Goal: Transaction & Acquisition: Purchase product/service

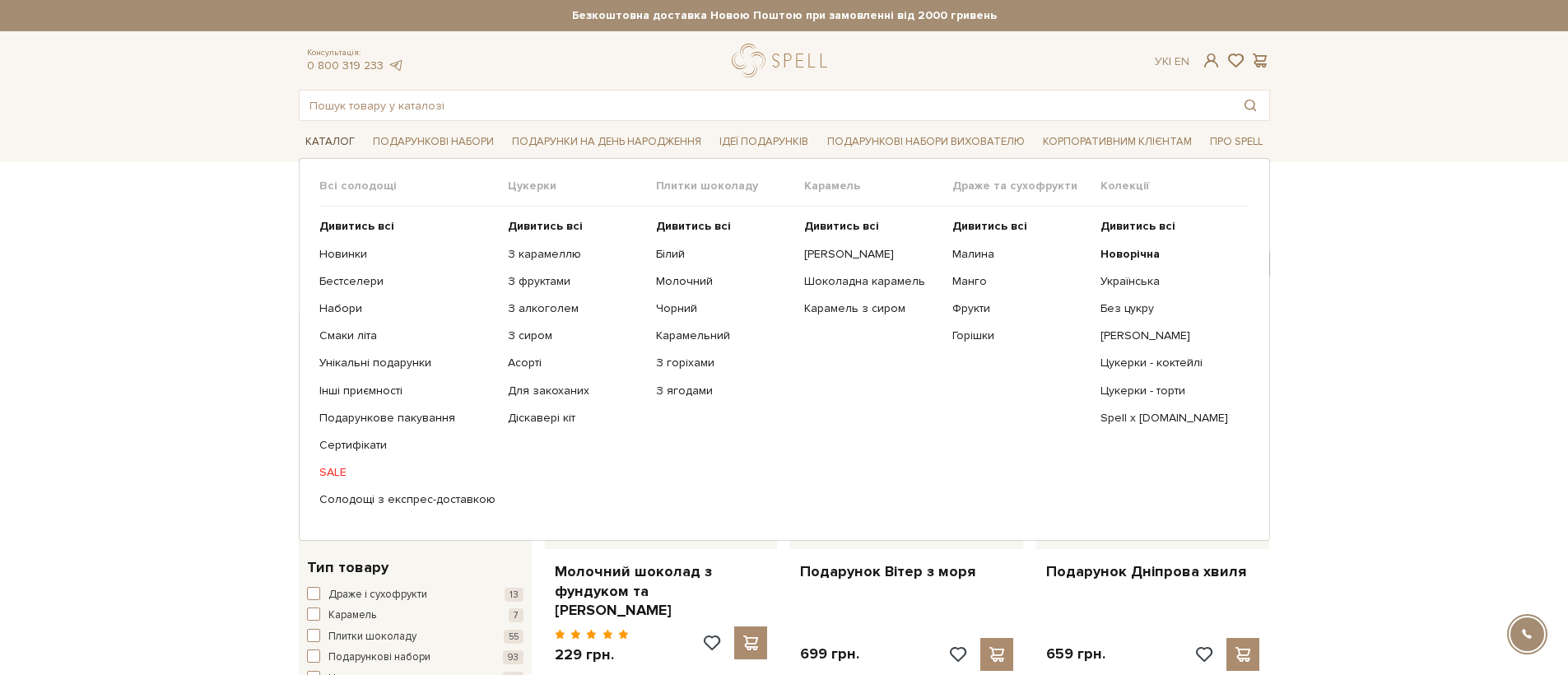
click at [341, 152] on link "Каталог" at bounding box center [330, 142] width 62 height 26
click at [549, 221] on b "Дивитись всі" at bounding box center [545, 226] width 75 height 14
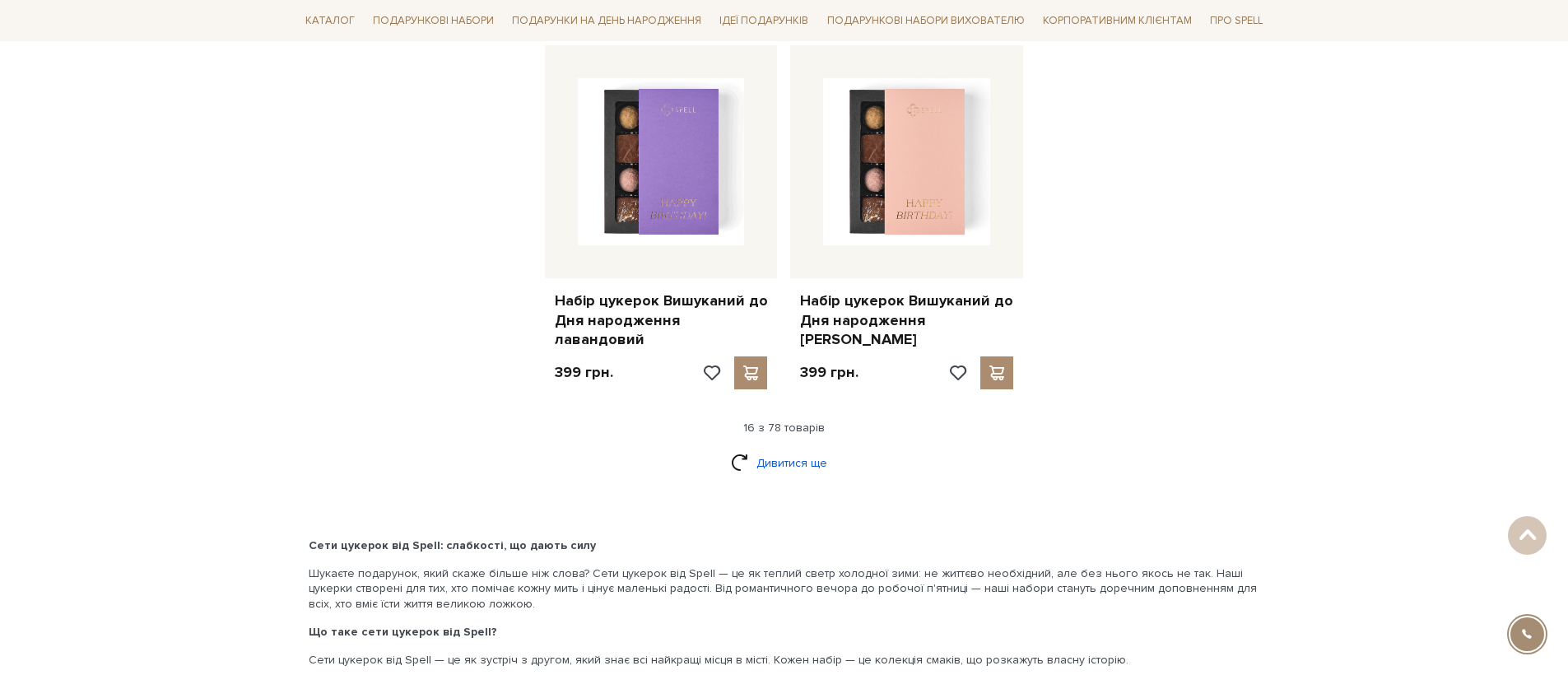
click at [777, 448] on link "Дивитися ще" at bounding box center [784, 462] width 107 height 29
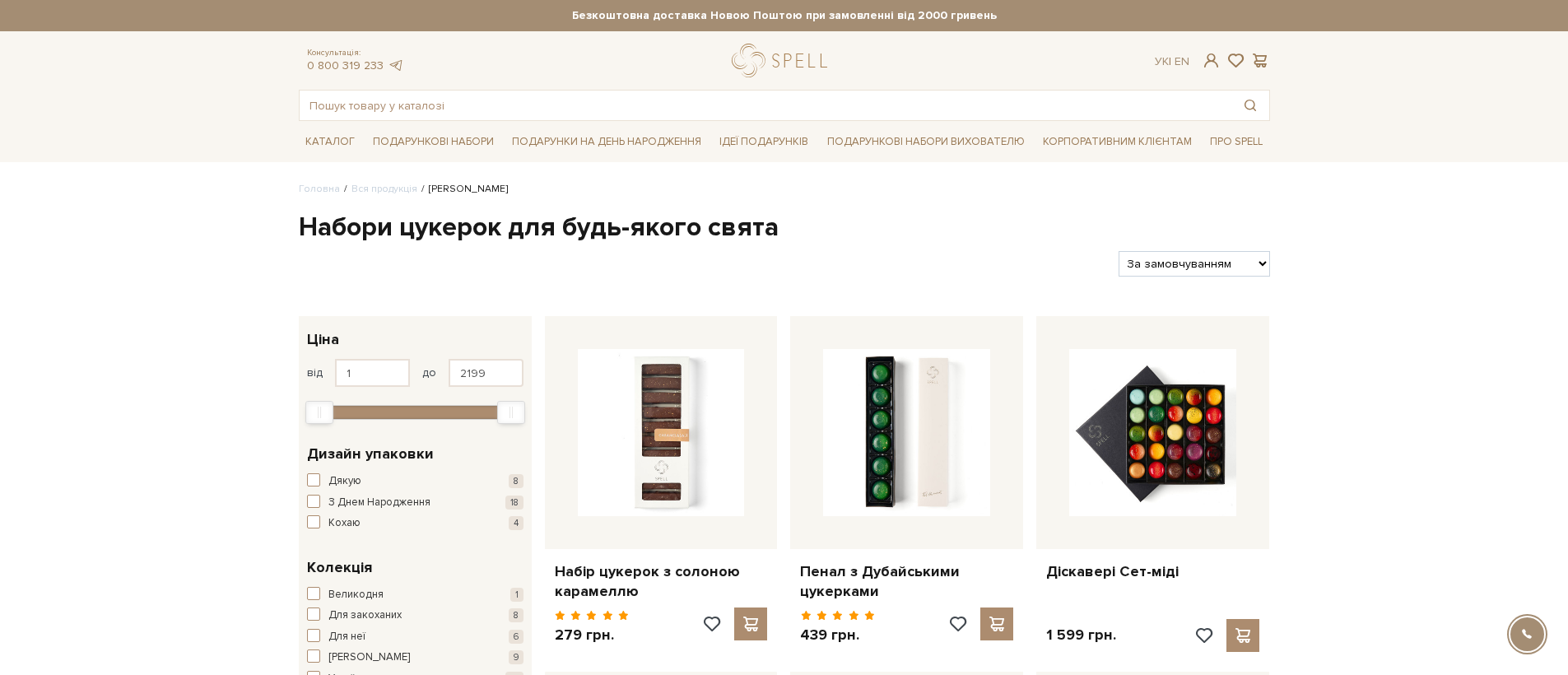
drag, startPoint x: 762, startPoint y: 88, endPoint x: 760, endPoint y: 106, distance: 18.1
click at [762, 94] on div "Консультація: 0 800 319 233 Ук | En | #карамель #печиво #набір цукерок" at bounding box center [784, 82] width 991 height 78
click at [759, 108] on input "text" at bounding box center [766, 106] width 931 height 30
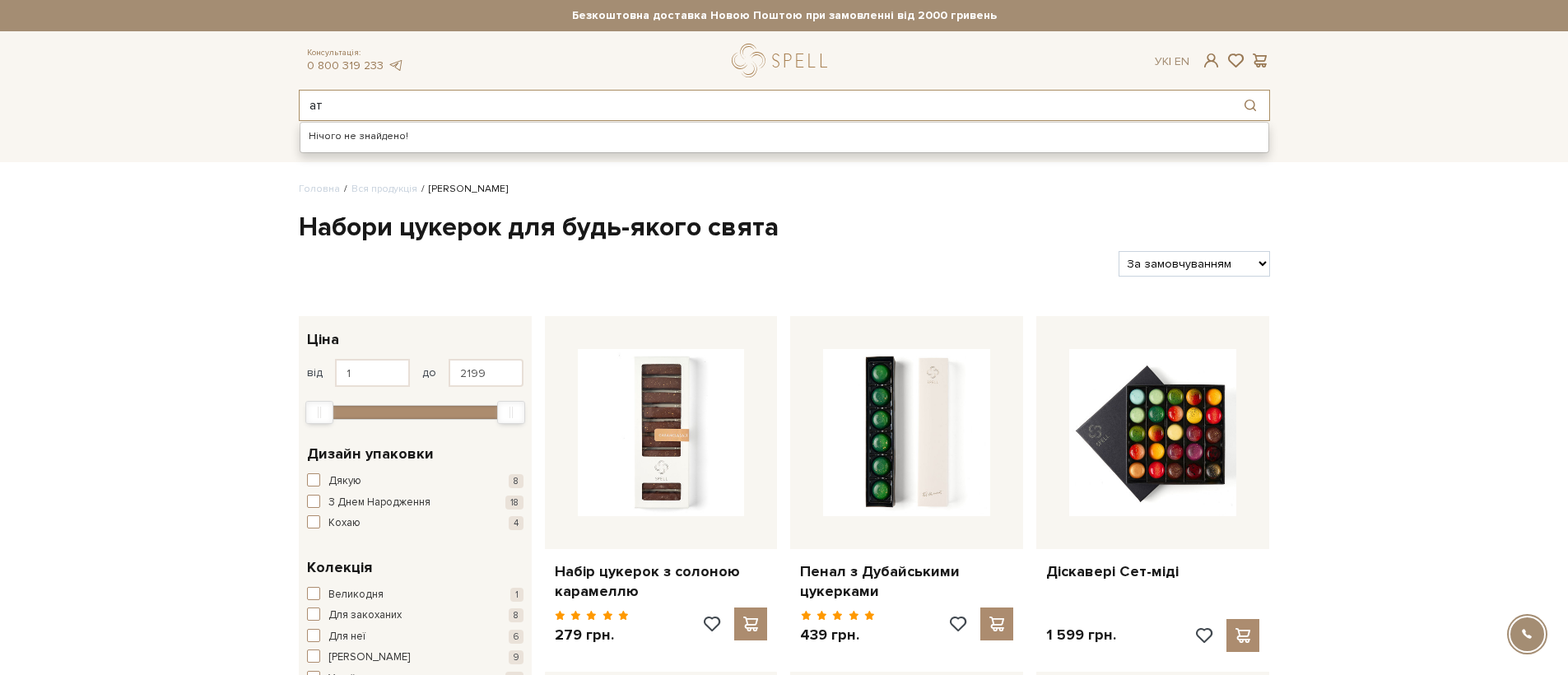
type input "[PERSON_NAME]"
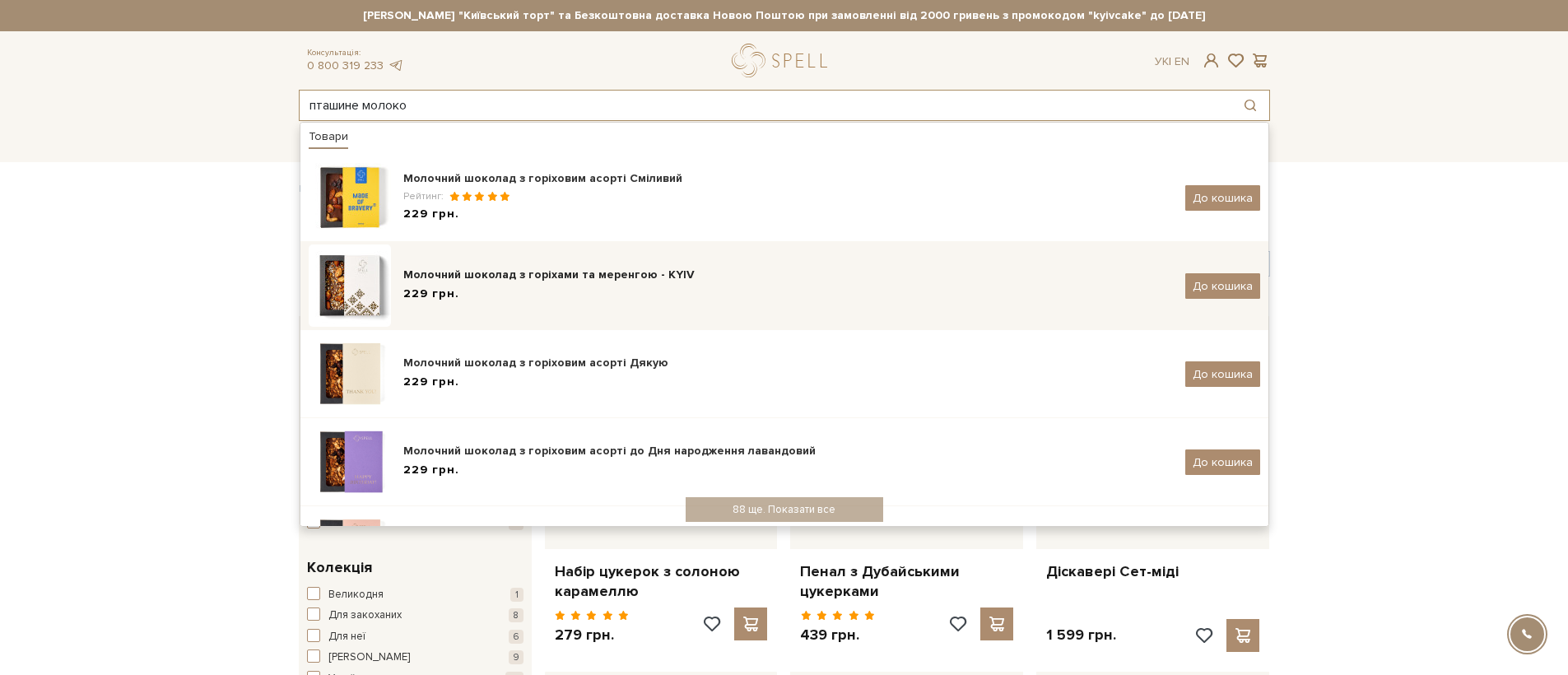
scroll to position [200, 0]
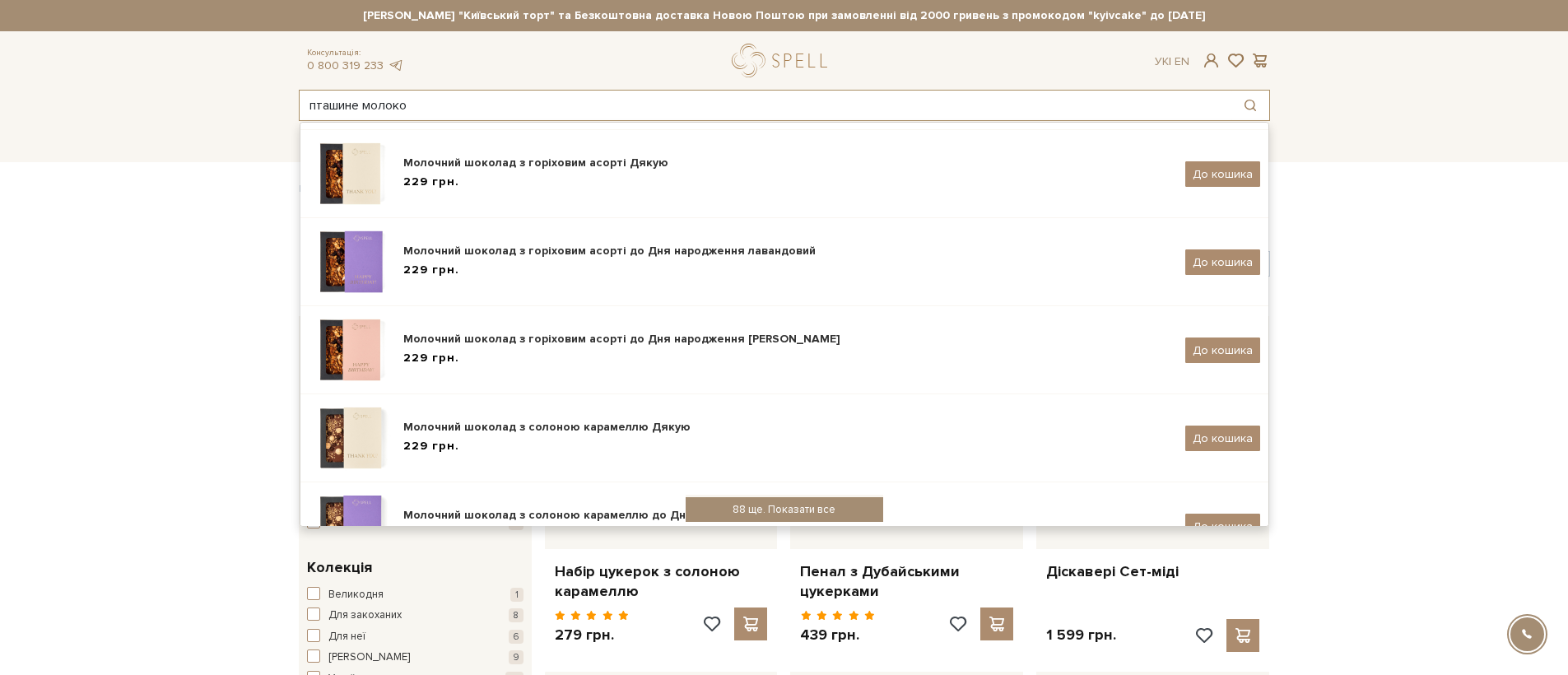
type input "пташине молоко"
click at [747, 507] on div "88 ще. Показати все" at bounding box center [784, 510] width 197 height 25
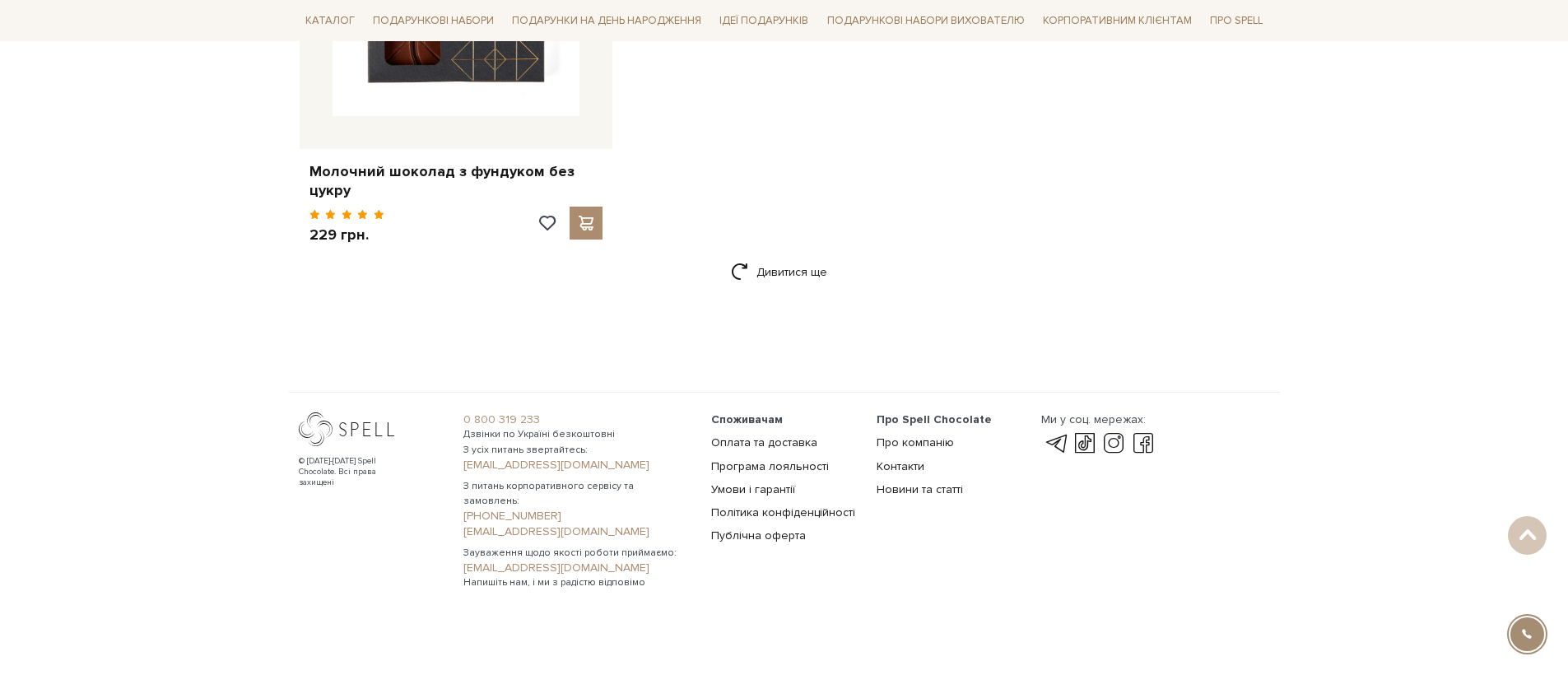
scroll to position [2511, 0]
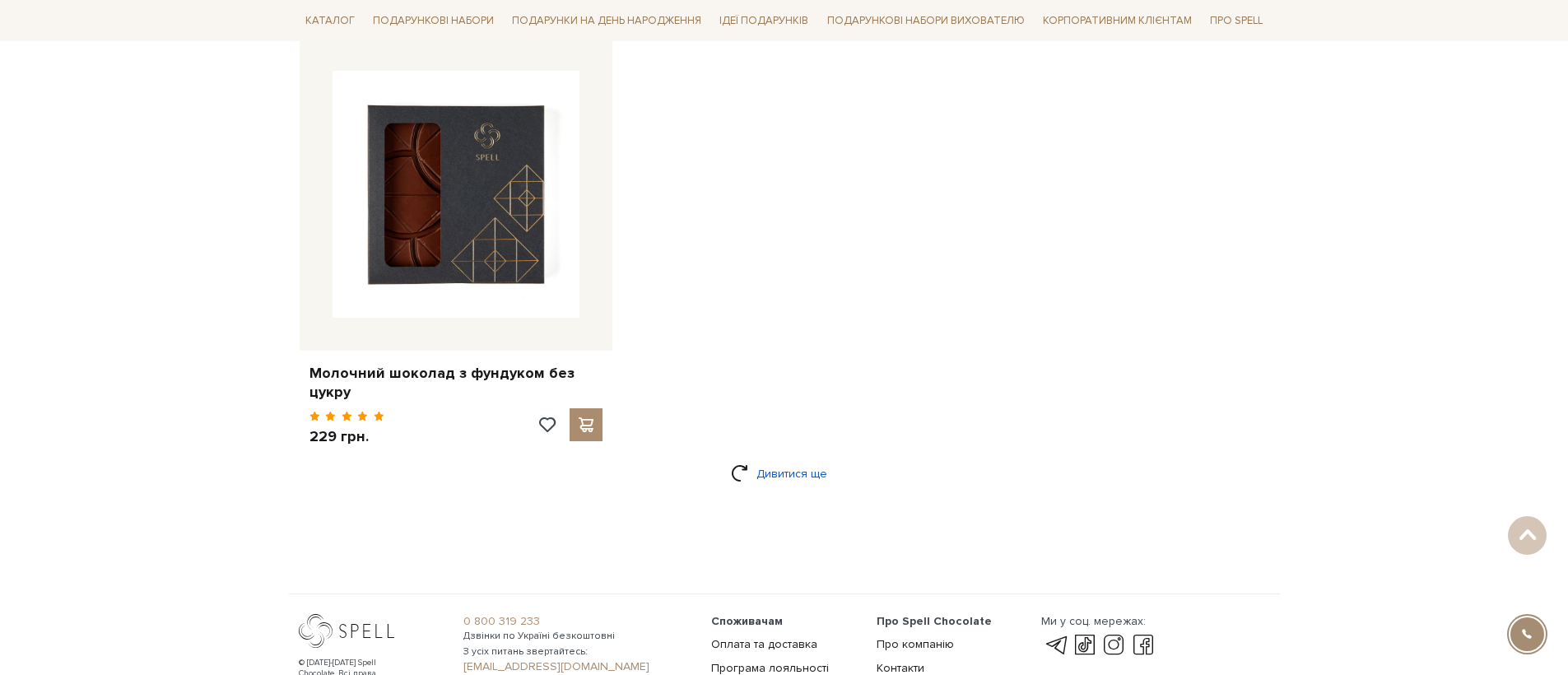
click at [772, 472] on link "Дивитися ще" at bounding box center [784, 473] width 107 height 29
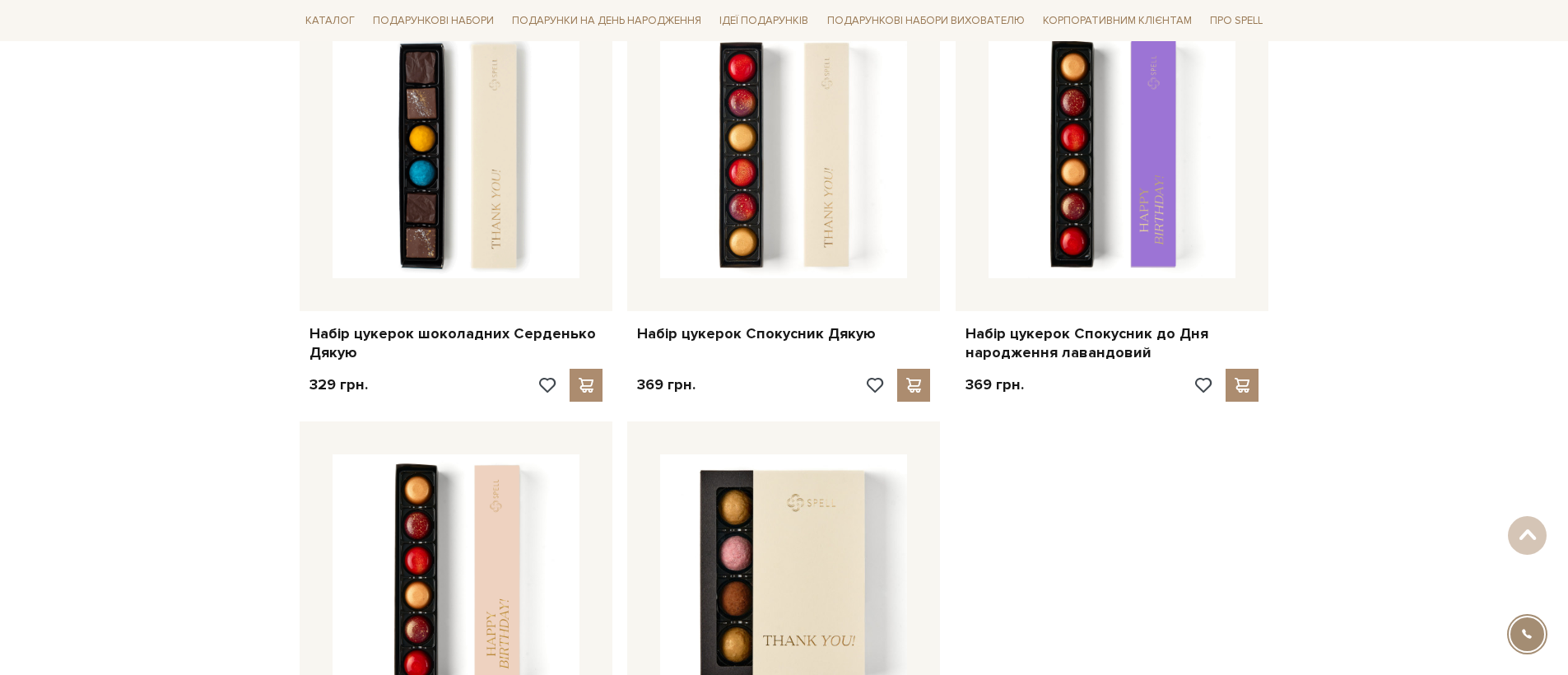
scroll to position [4702, 0]
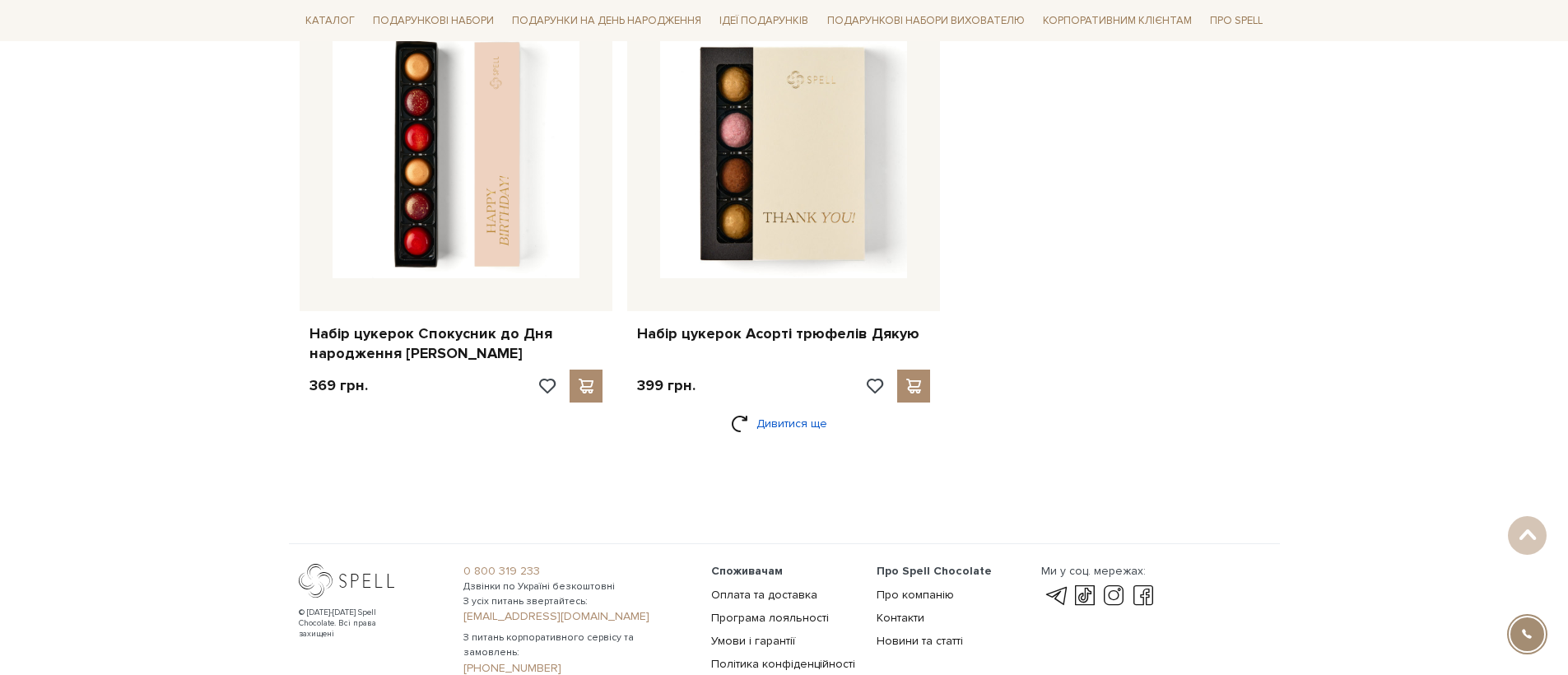
click at [773, 437] on link "Дивитися ще" at bounding box center [784, 423] width 107 height 29
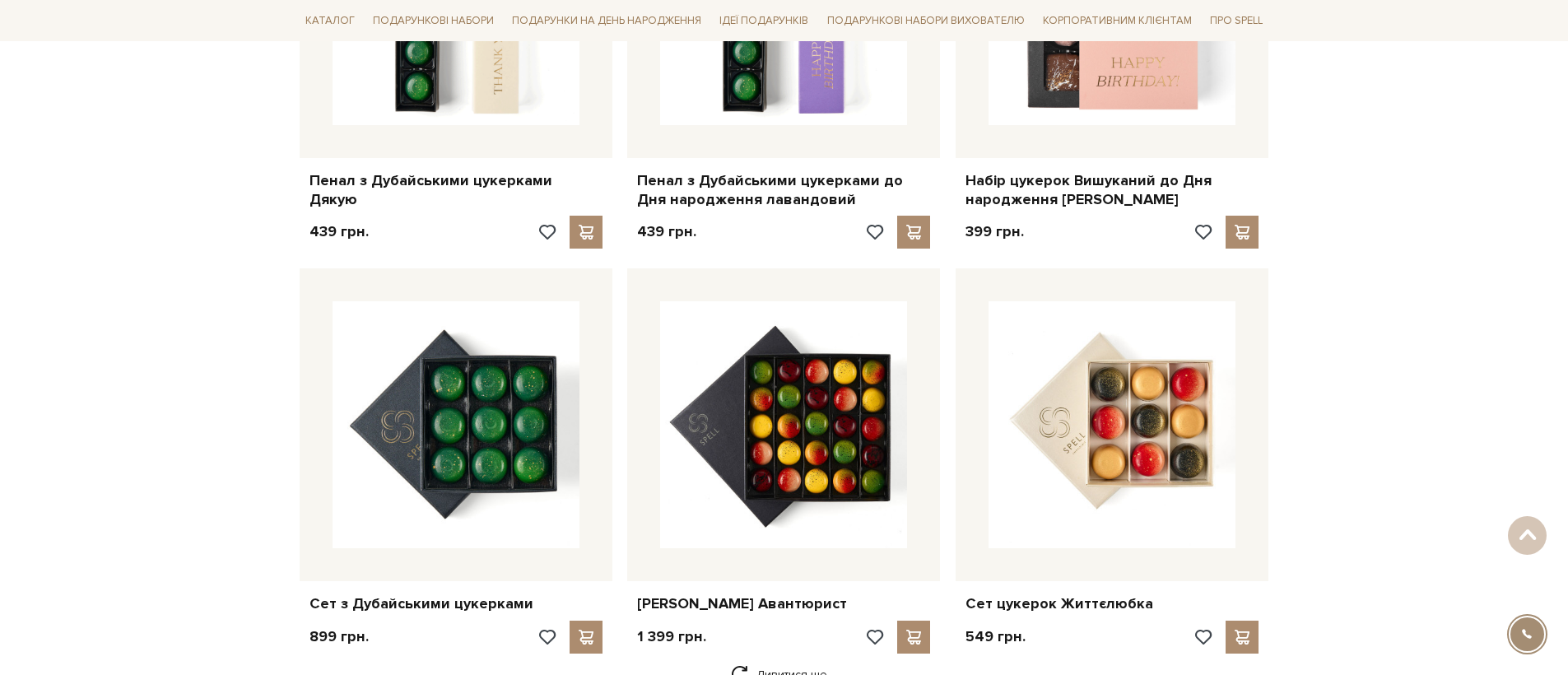
scroll to position [6954, 0]
